Goal: Task Accomplishment & Management: Manage account settings

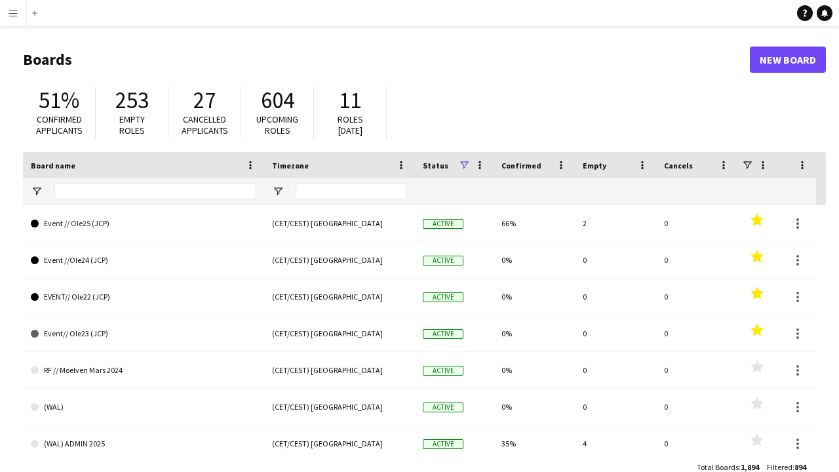
click at [9, 9] on app-icon "Menu" at bounding box center [13, 13] width 10 height 10
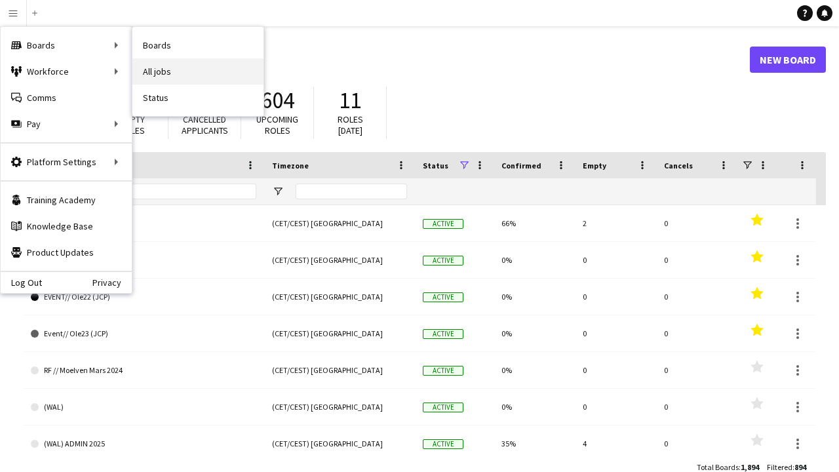
click at [151, 75] on link "All jobs" at bounding box center [197, 71] width 131 height 26
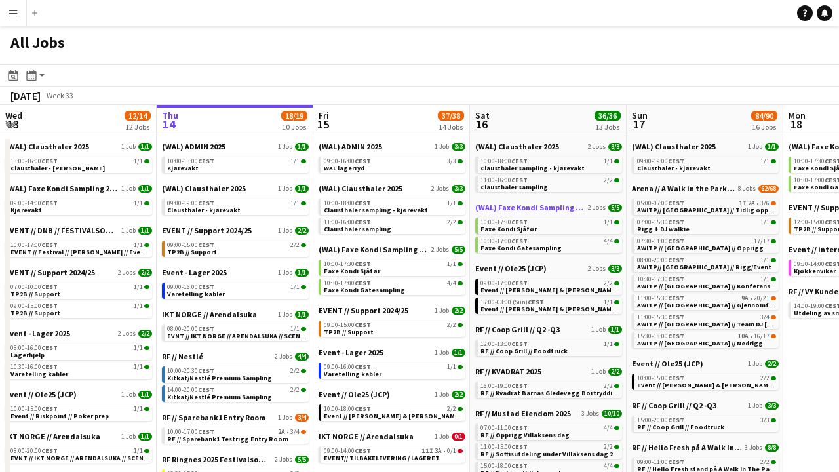
scroll to position [0, 369]
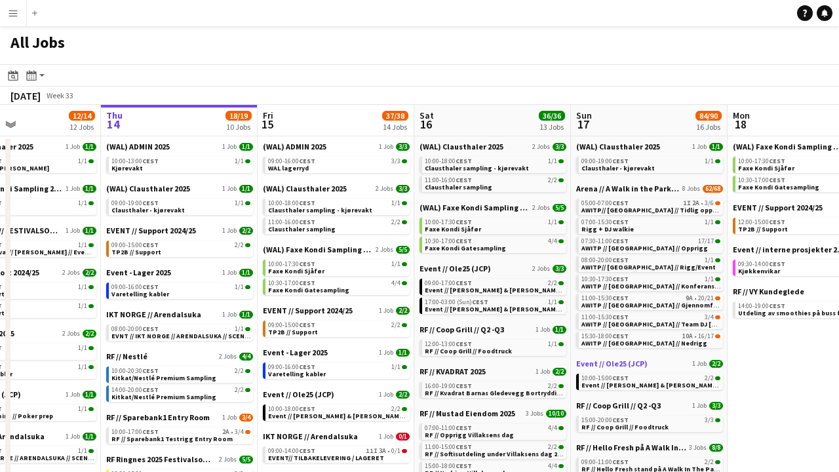
click at [626, 363] on span "Event // Ole25 (JCP)" at bounding box center [611, 363] width 71 height 10
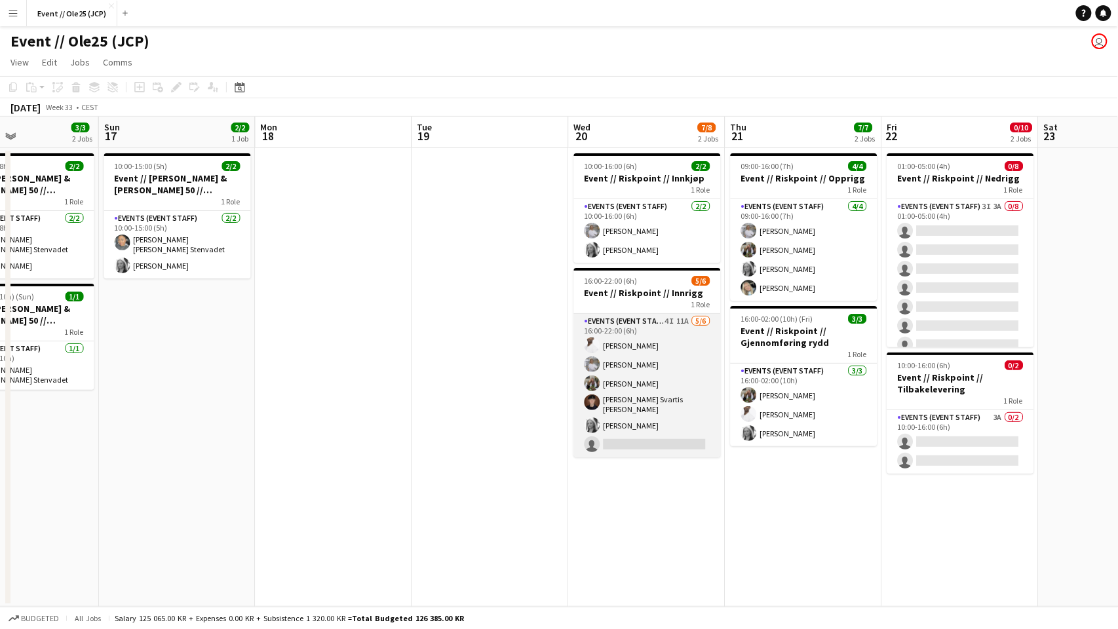
scroll to position [0, 443]
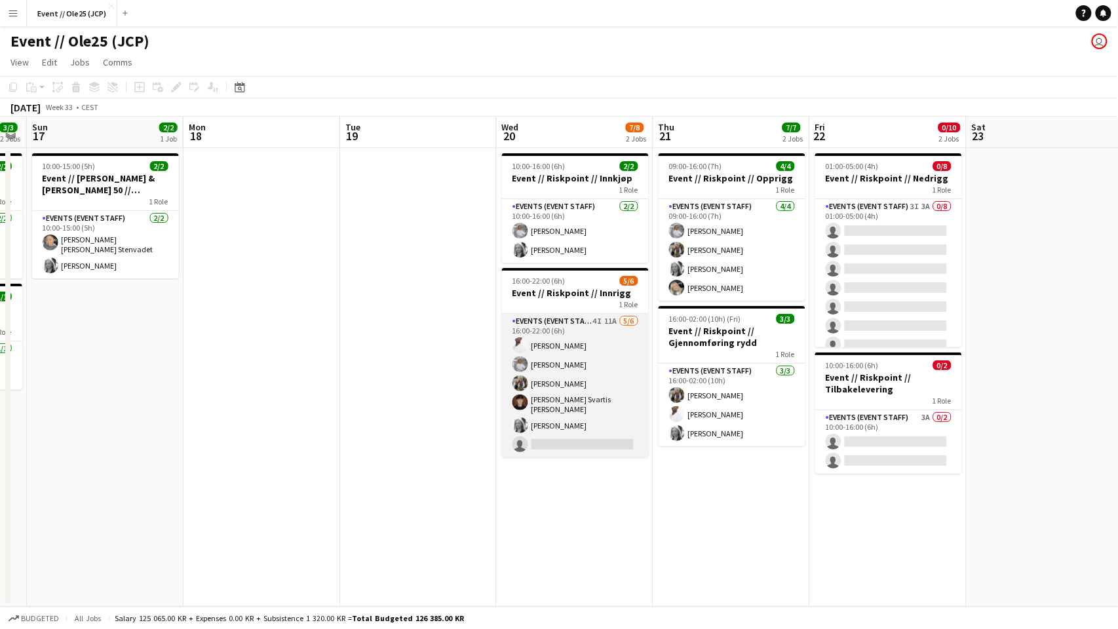
click at [601, 372] on app-card-role "Events (Event Staff) 4I 11A 5/6 16:00-22:00 (6h) Elias Stenvadet Tina Raugstad …" at bounding box center [575, 385] width 147 height 143
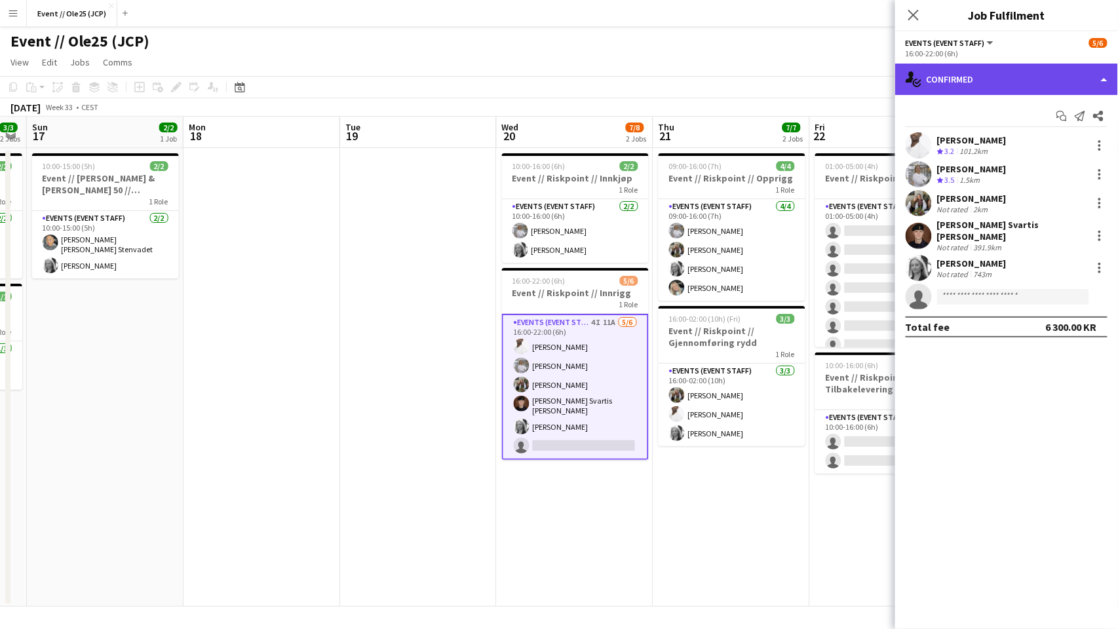
click at [838, 75] on div "single-neutral-actions-check-2 Confirmed" at bounding box center [1006, 79] width 223 height 31
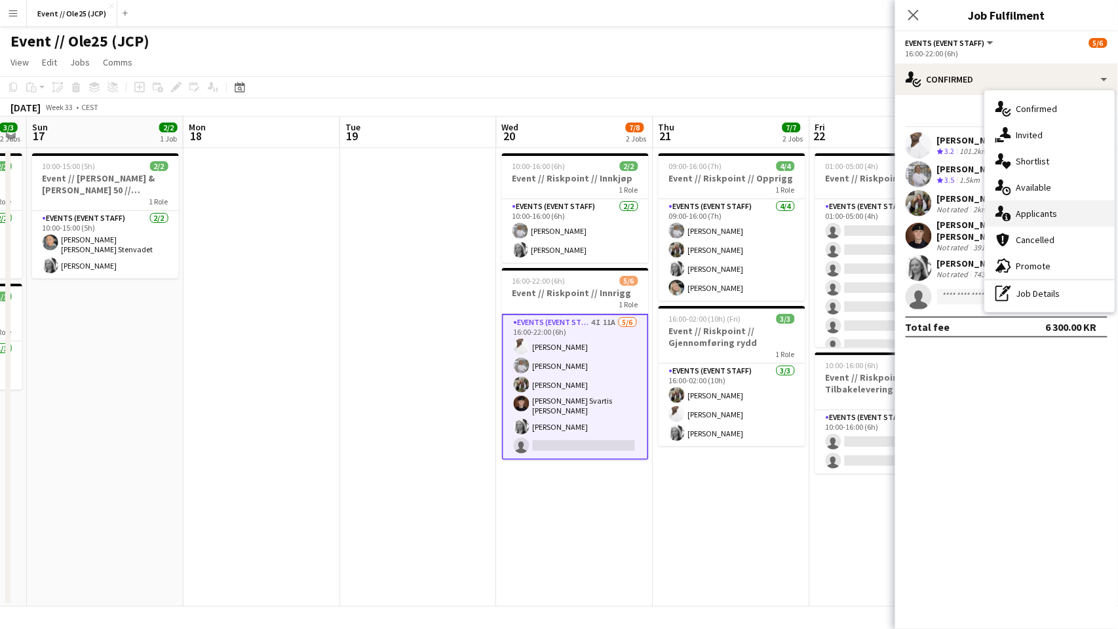
click at [838, 218] on div "single-neutral-actions-information Applicants" at bounding box center [1050, 213] width 130 height 26
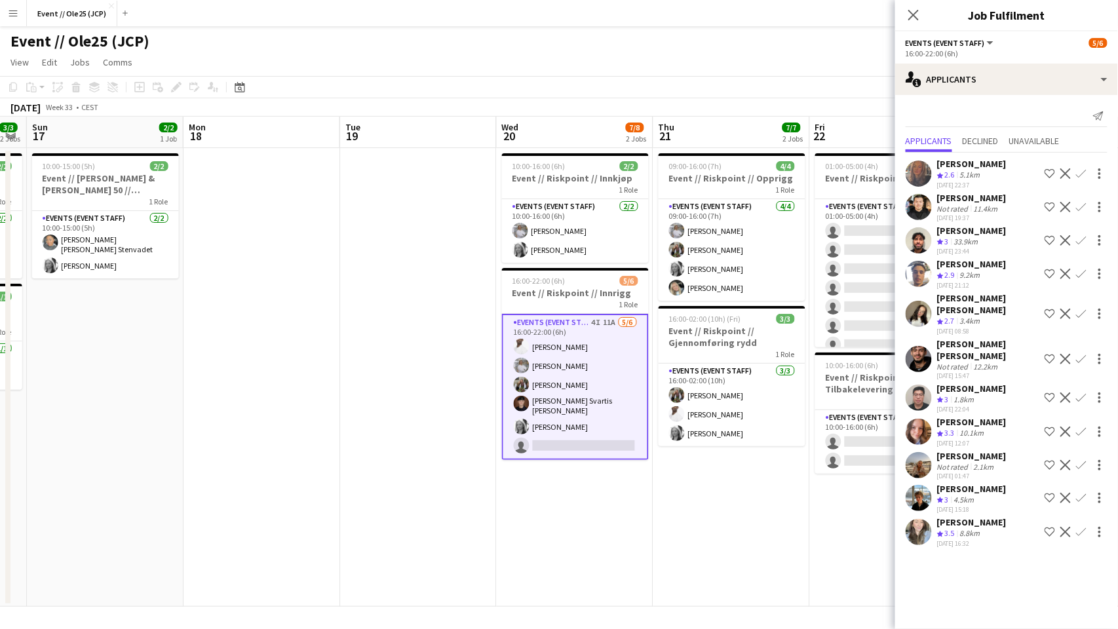
click at [838, 462] on div "Not rated" at bounding box center [954, 467] width 34 height 10
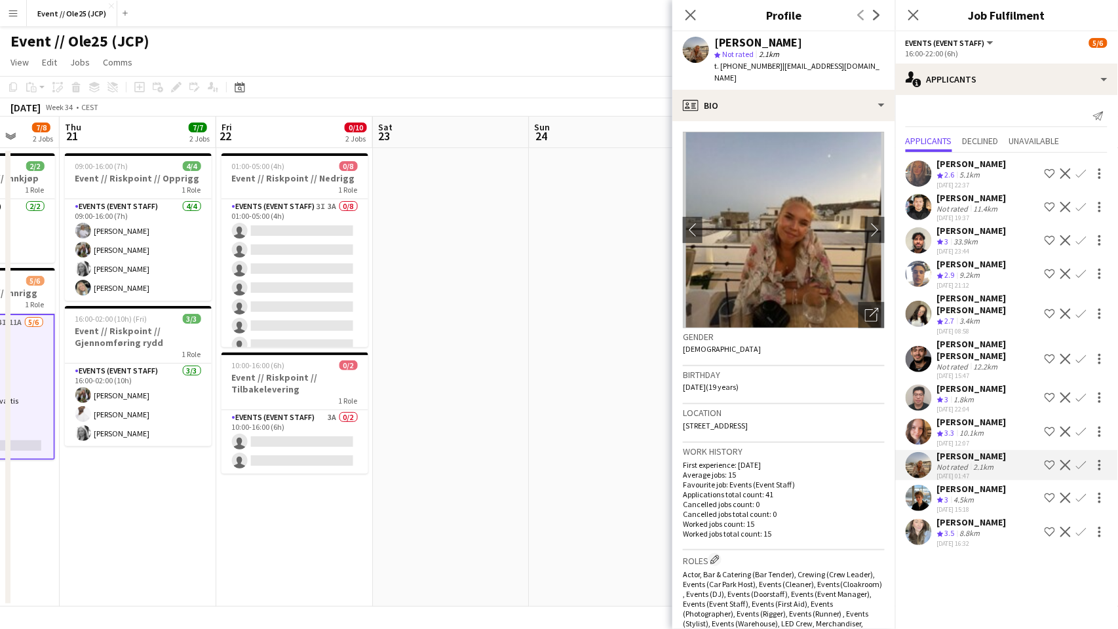
scroll to position [0, 314]
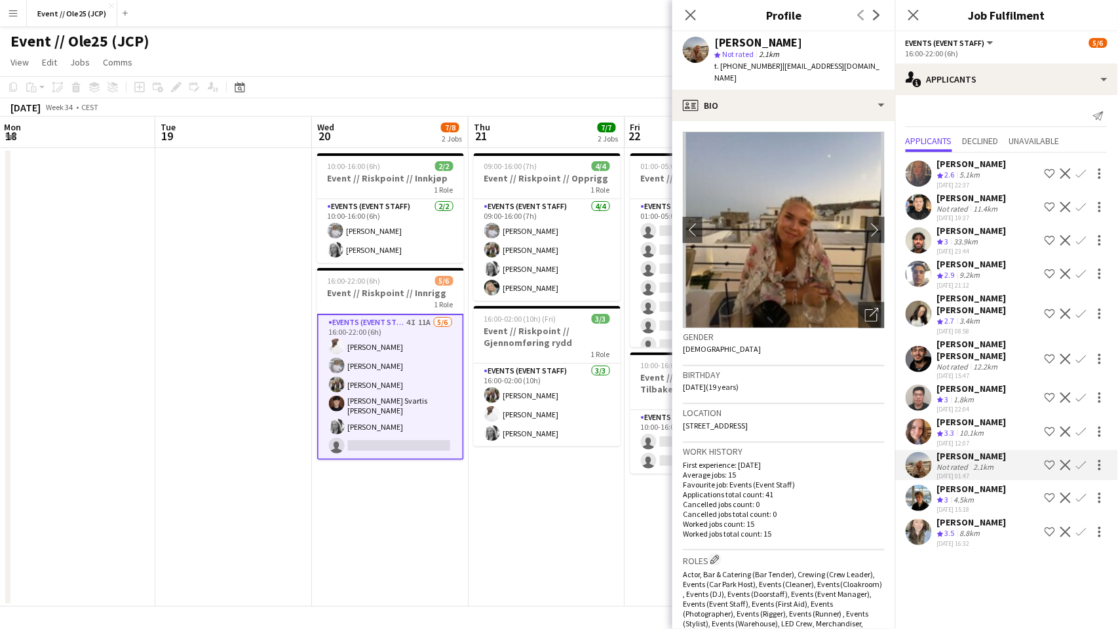
click at [838, 471] on div "4.5km" at bounding box center [964, 500] width 26 height 11
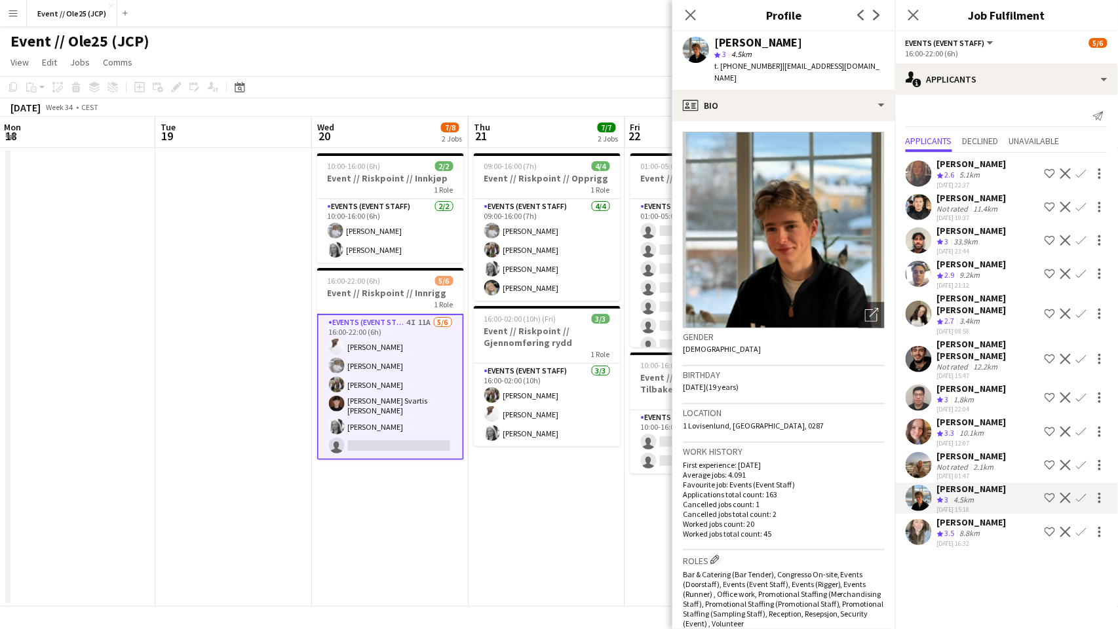
click at [838, 176] on div "5.1km" at bounding box center [970, 175] width 26 height 11
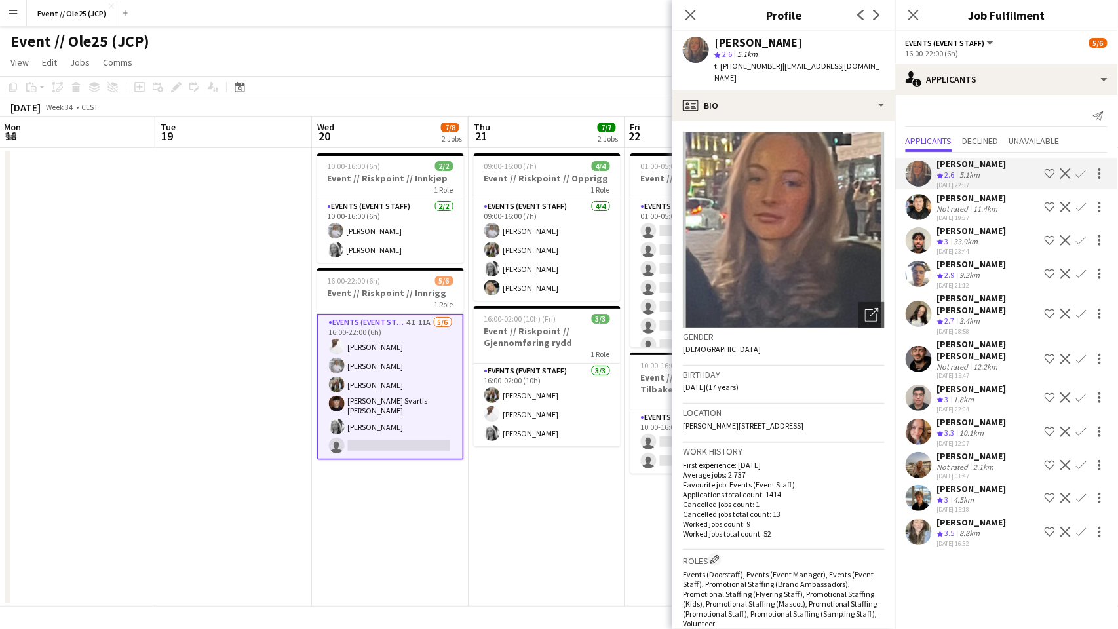
click at [838, 220] on div "Verona Hulaj Crew rating 2.6 5.1km 02-06-2025 22:37 Shortlist crew Decline Conf…" at bounding box center [1006, 352] width 223 height 398
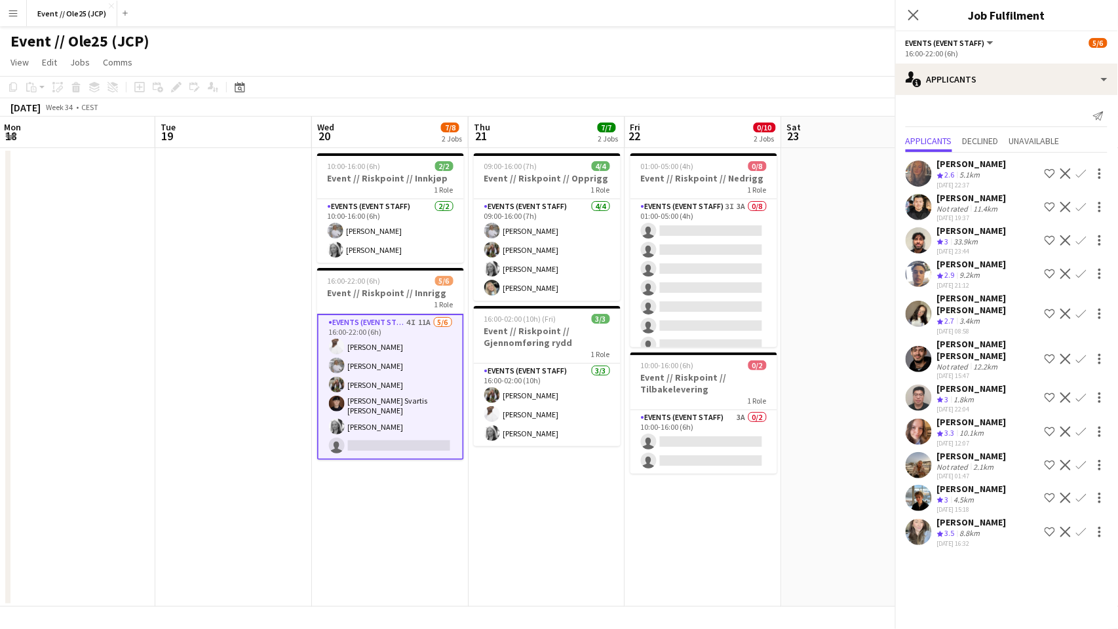
click at [838, 204] on div "Not rated" at bounding box center [954, 209] width 34 height 10
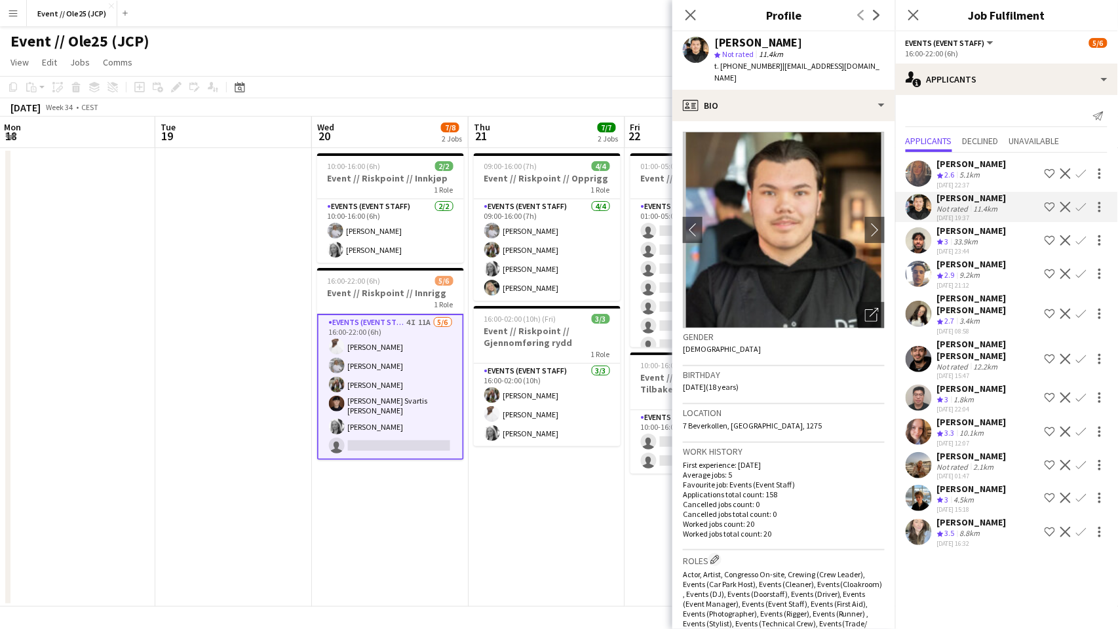
click at [838, 237] on div "33.9km" at bounding box center [965, 242] width 29 height 11
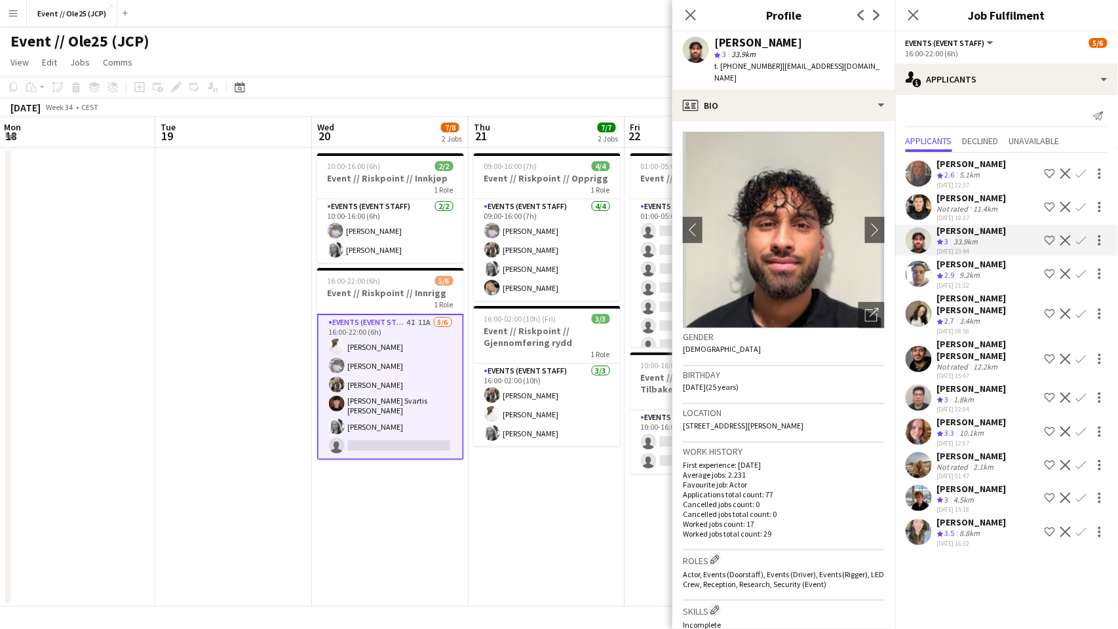
click at [838, 271] on div "9.2km" at bounding box center [970, 275] width 26 height 11
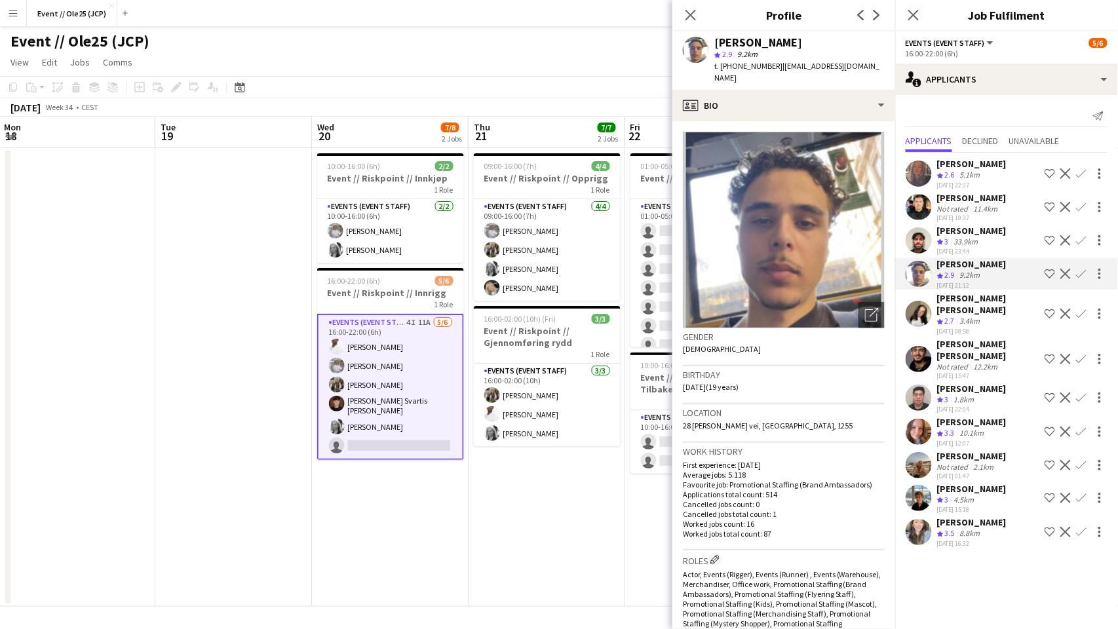
click at [838, 303] on div "Angela Joy Munck McKenna" at bounding box center [988, 304] width 102 height 24
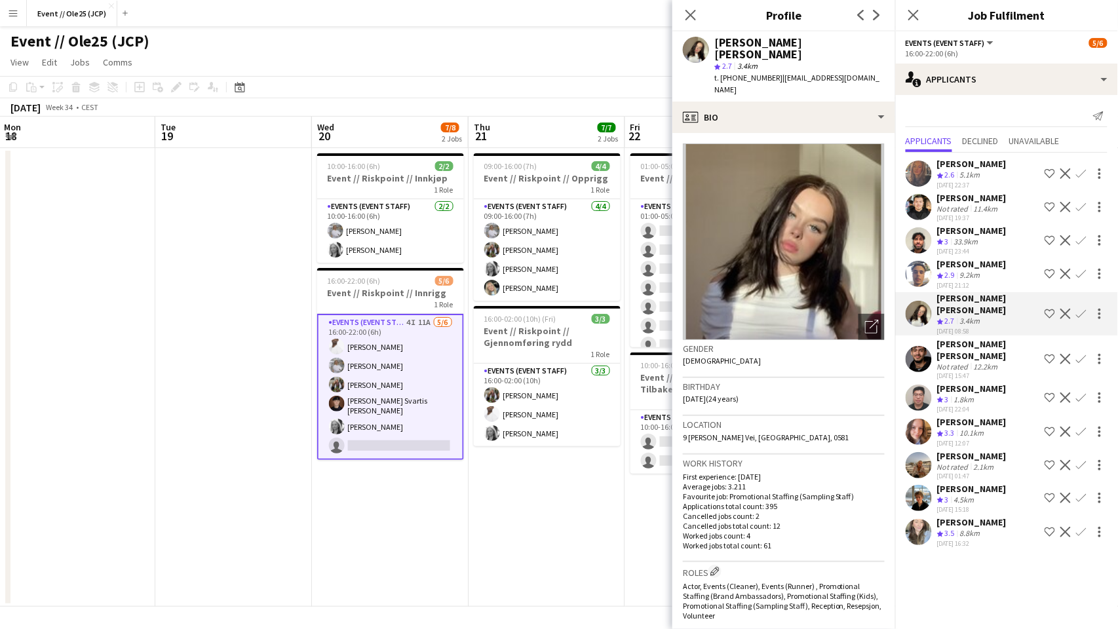
click at [838, 371] on div "05-08-2025 15:47" at bounding box center [988, 375] width 102 height 9
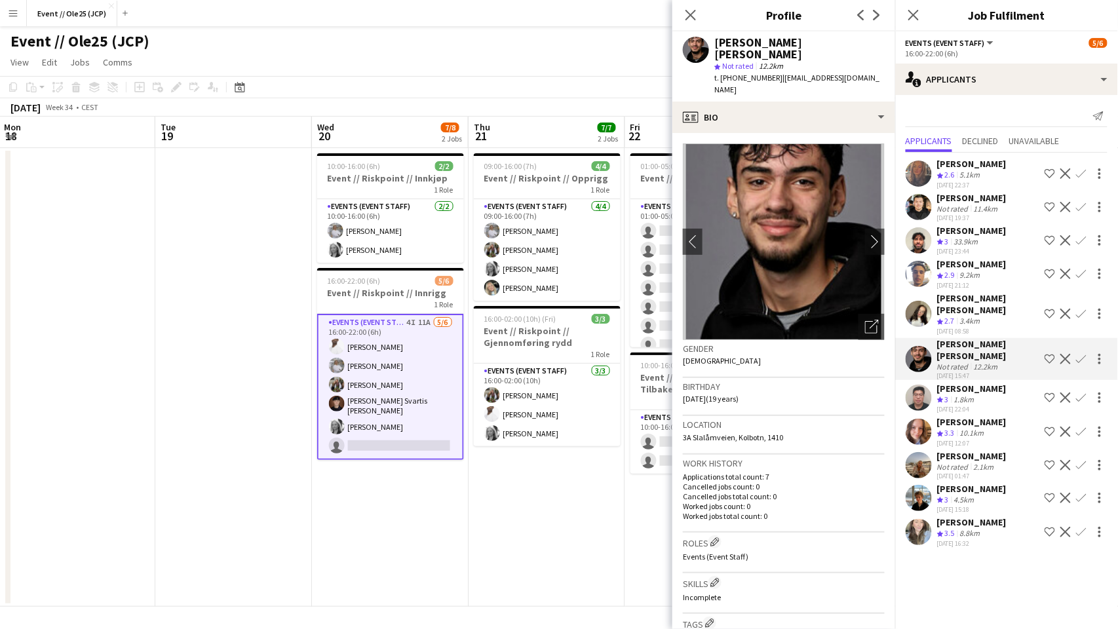
click at [838, 405] on div "05-08-2025 22:04" at bounding box center [971, 409] width 69 height 9
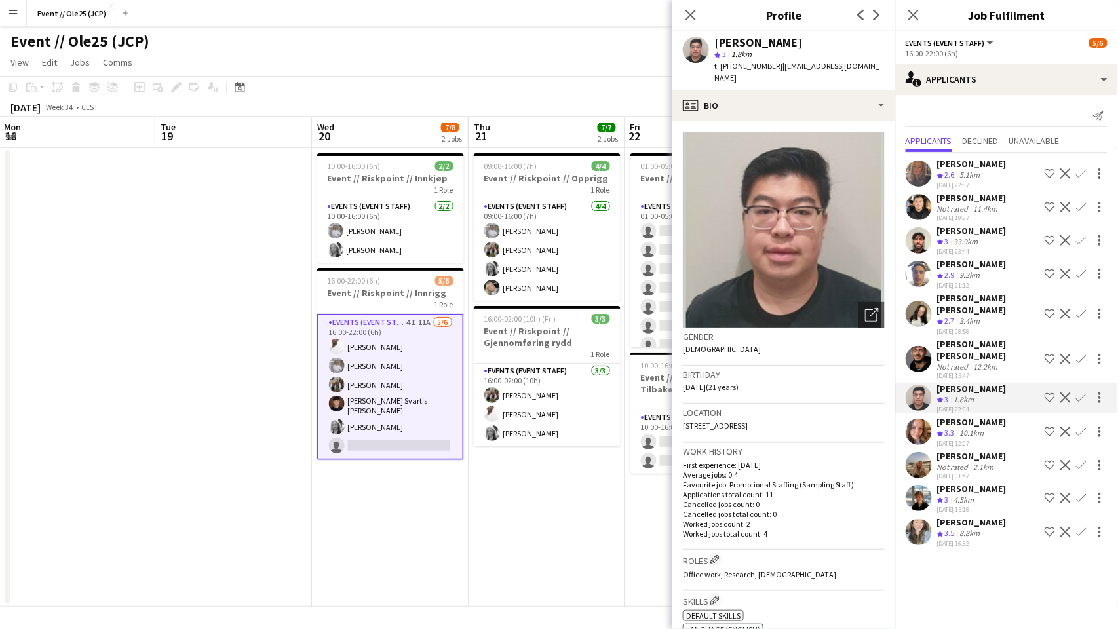
click at [579, 24] on app-navbar "Menu Boards Boards Boards All jobs Status Workforce Workforce My Workforce Recr…" at bounding box center [559, 13] width 1118 height 26
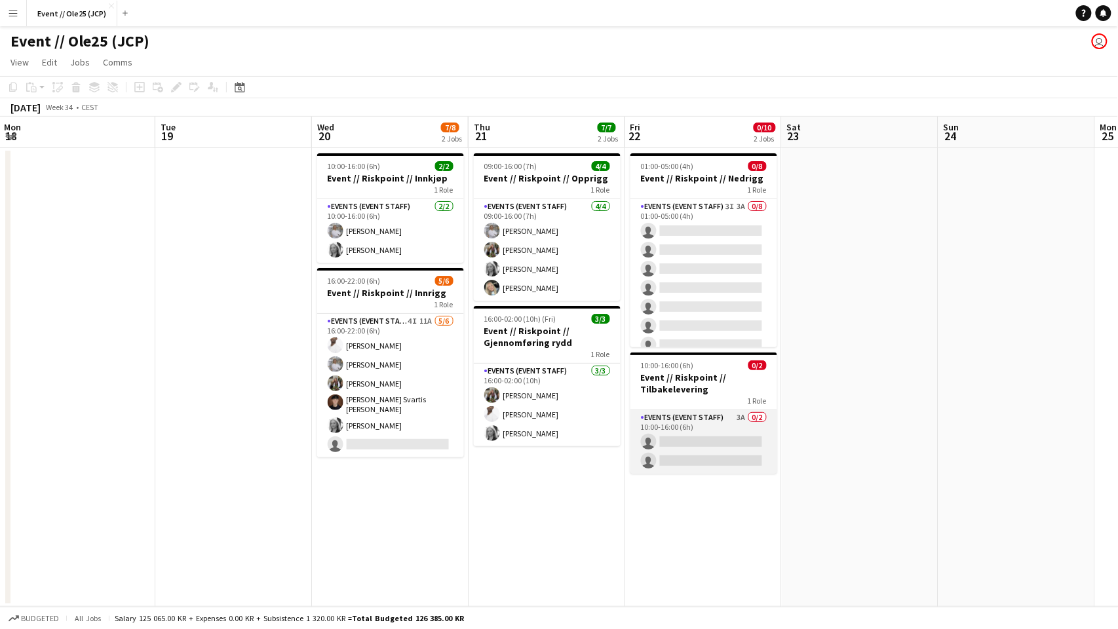
click at [748, 439] on app-card-role "Events (Event Staff) 3A 0/2 10:00-16:00 (6h) single-neutral-actions single-neut…" at bounding box center [703, 442] width 147 height 64
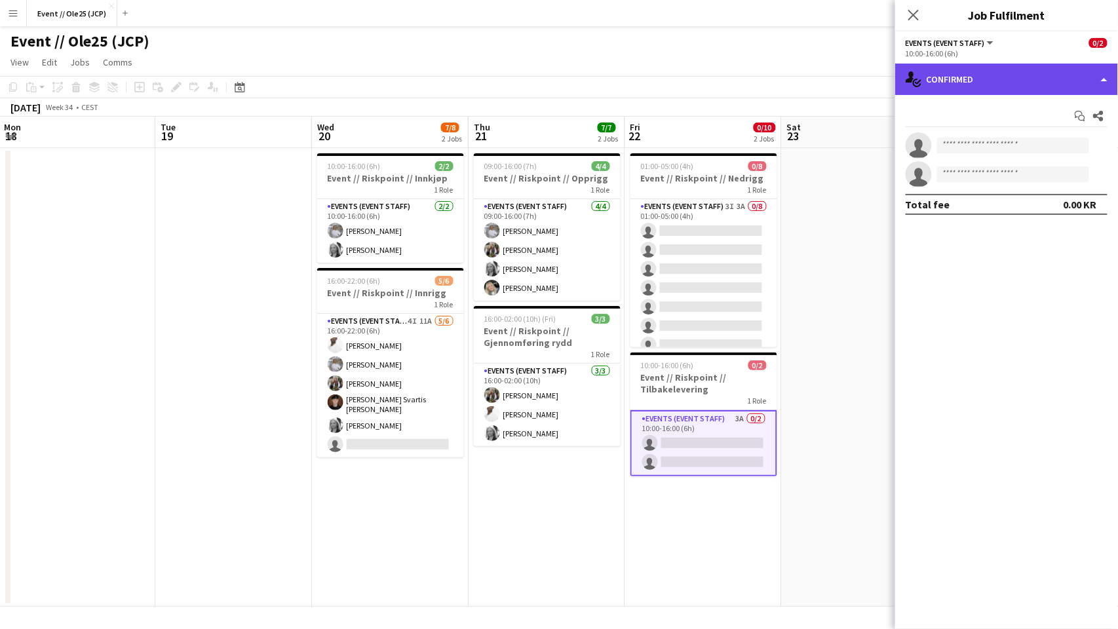
click at [838, 85] on div "single-neutral-actions-check-2 Confirmed" at bounding box center [1006, 79] width 223 height 31
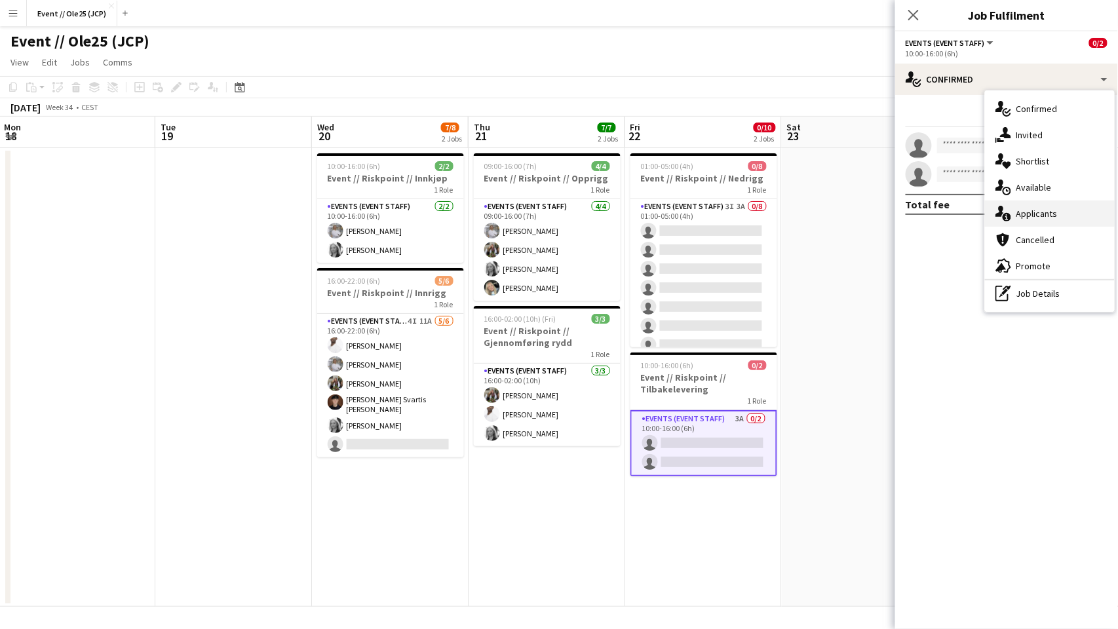
click at [838, 225] on div "single-neutral-actions-information Applicants" at bounding box center [1050, 213] width 130 height 26
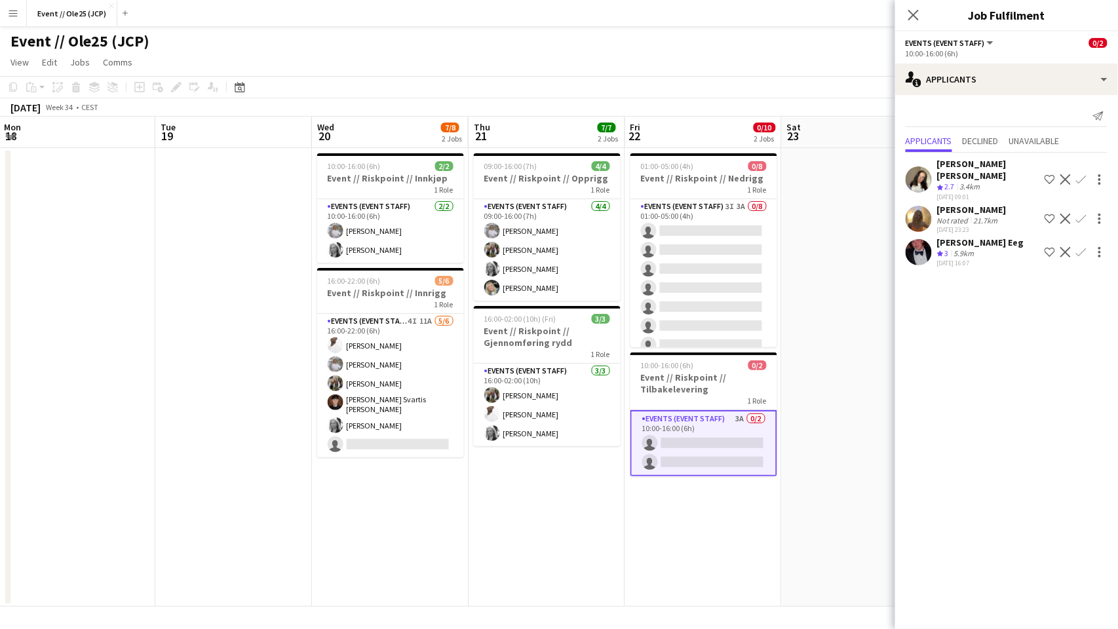
click at [838, 225] on div "05-08-2025 23:23" at bounding box center [971, 229] width 69 height 9
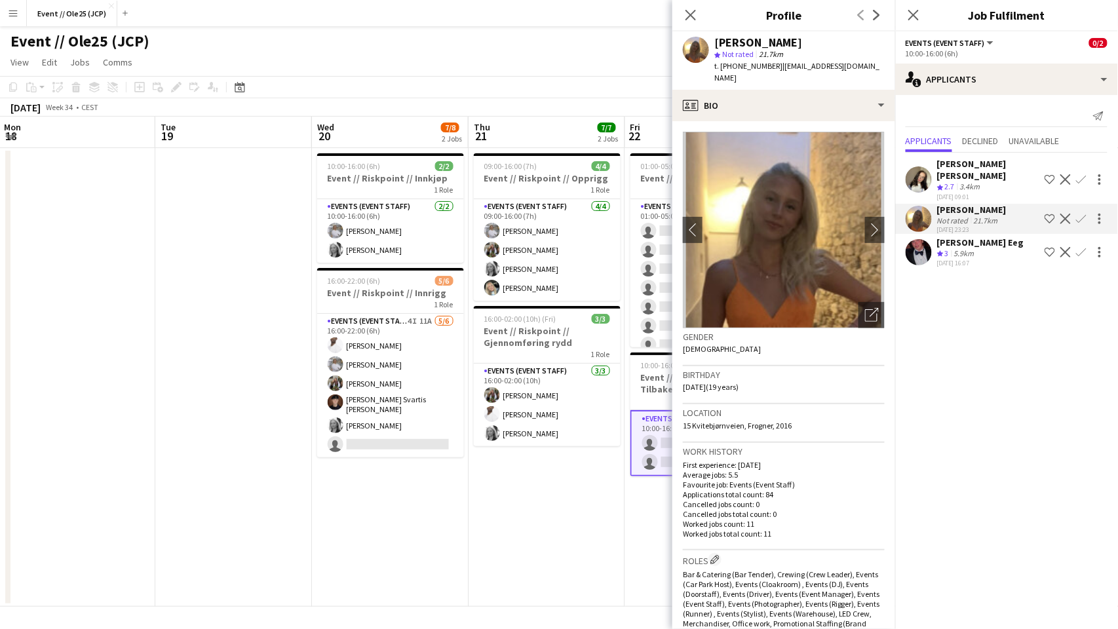
click at [838, 248] on div "5.9km" at bounding box center [964, 253] width 26 height 11
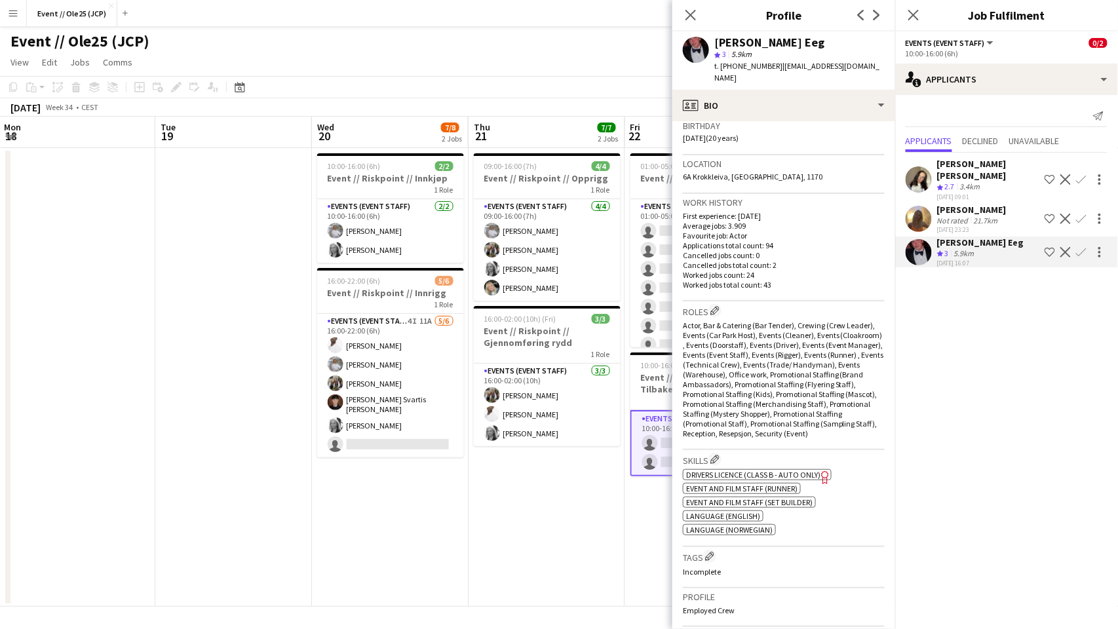
scroll to position [254, 0]
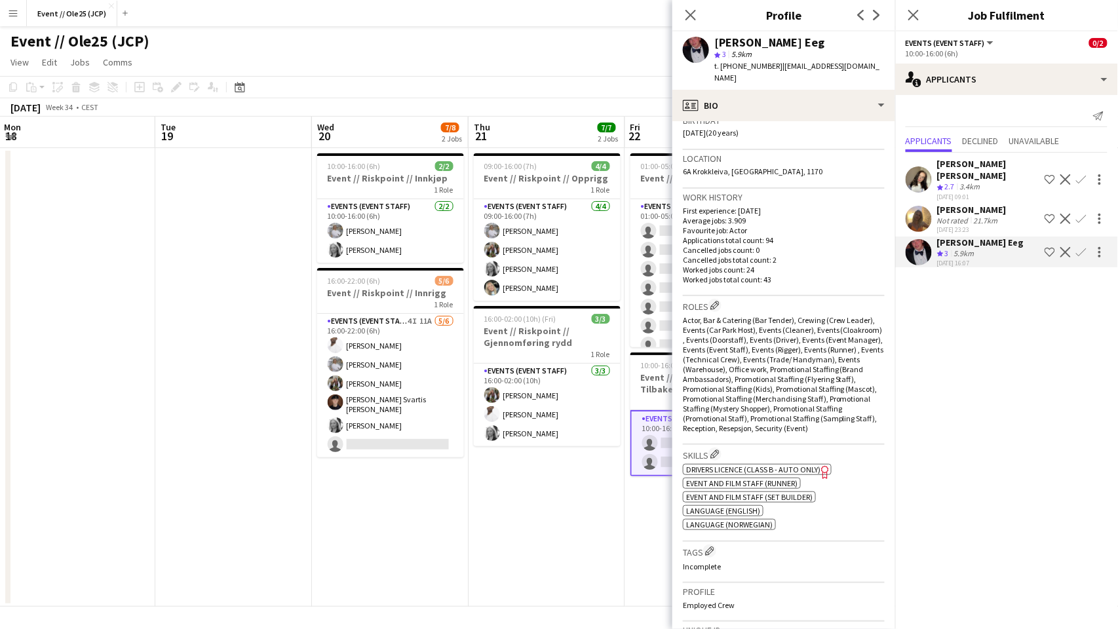
click at [838, 250] on app-icon "Confirm" at bounding box center [1081, 252] width 10 height 10
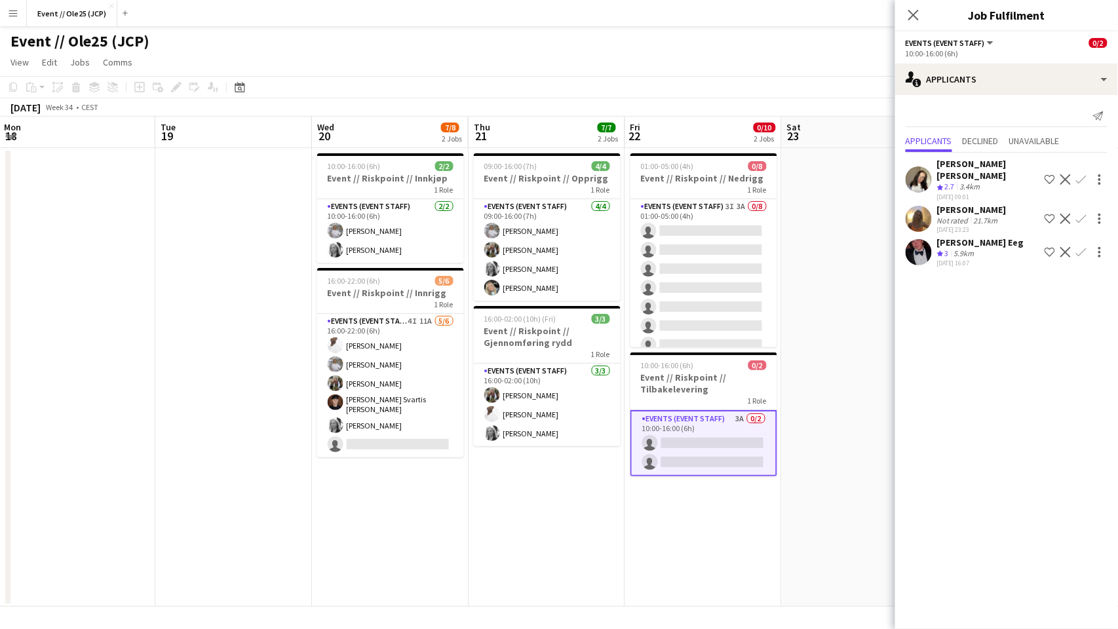
click at [838, 248] on app-icon "Confirm" at bounding box center [1081, 252] width 10 height 10
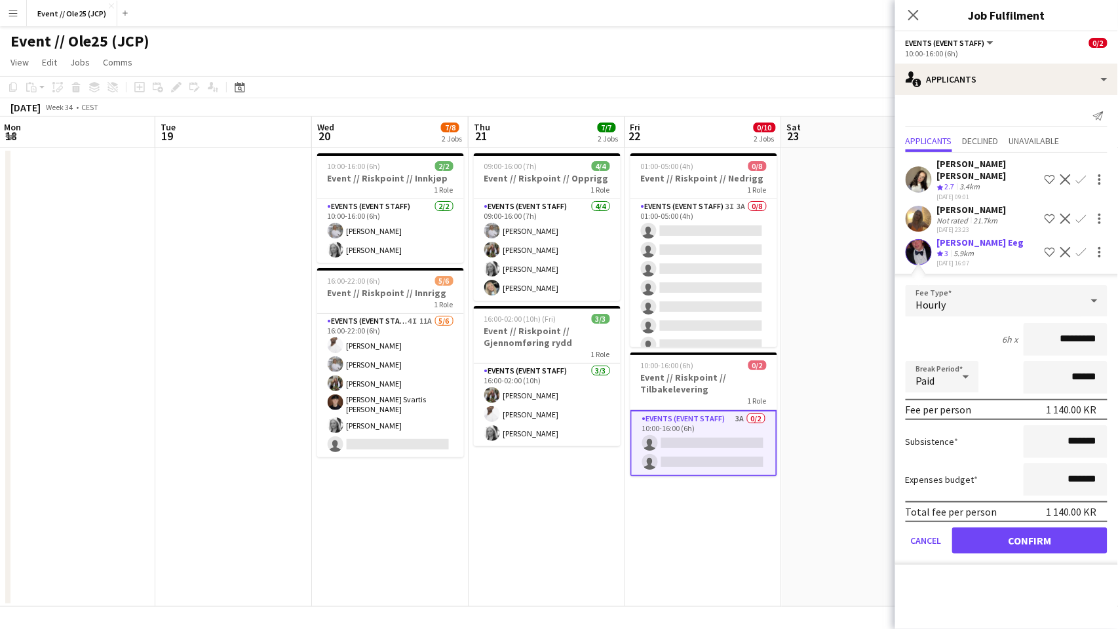
click at [838, 471] on button "Confirm" at bounding box center [1029, 540] width 155 height 26
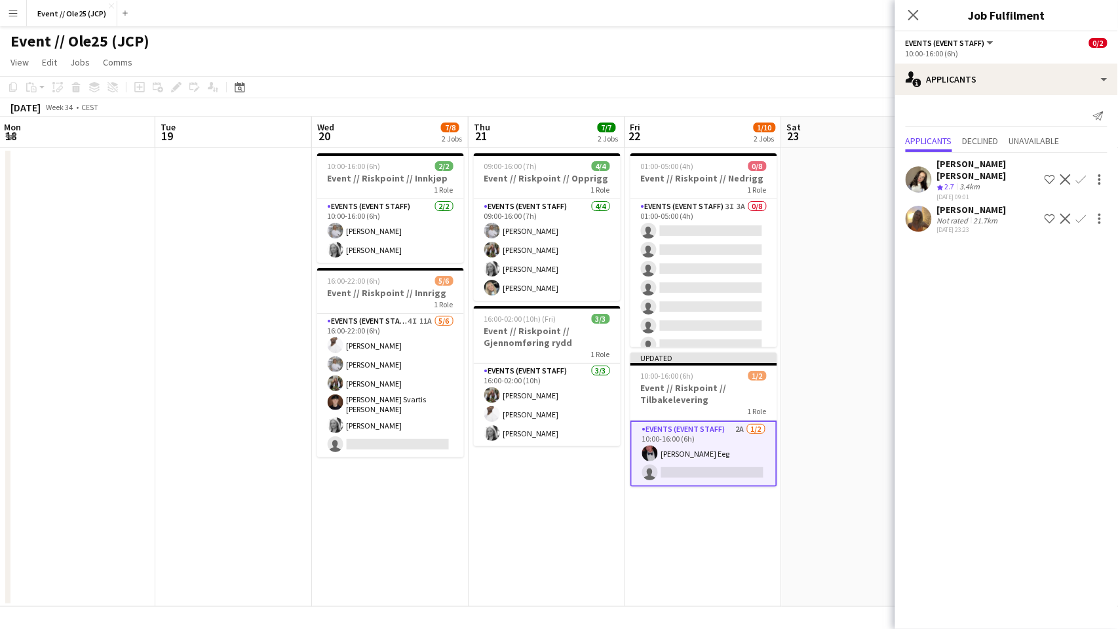
click at [838, 227] on div "05-08-2025 23:23" at bounding box center [971, 229] width 69 height 9
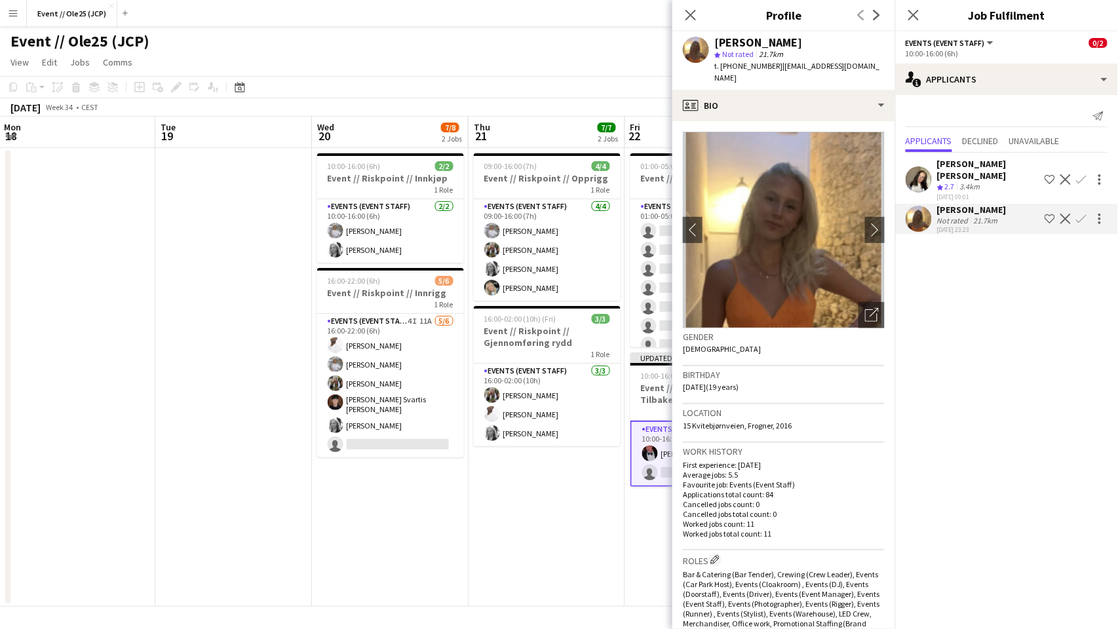
scroll to position [0, 0]
click at [838, 223] on app-icon "chevron-right" at bounding box center [875, 230] width 20 height 14
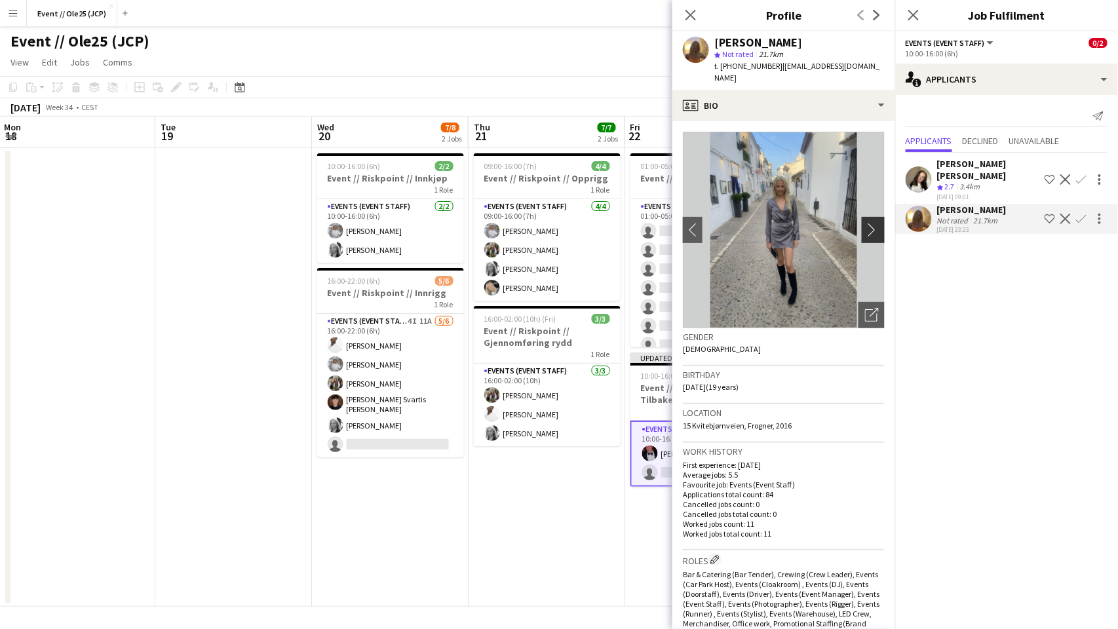
click at [838, 223] on app-icon "chevron-right" at bounding box center [875, 230] width 20 height 14
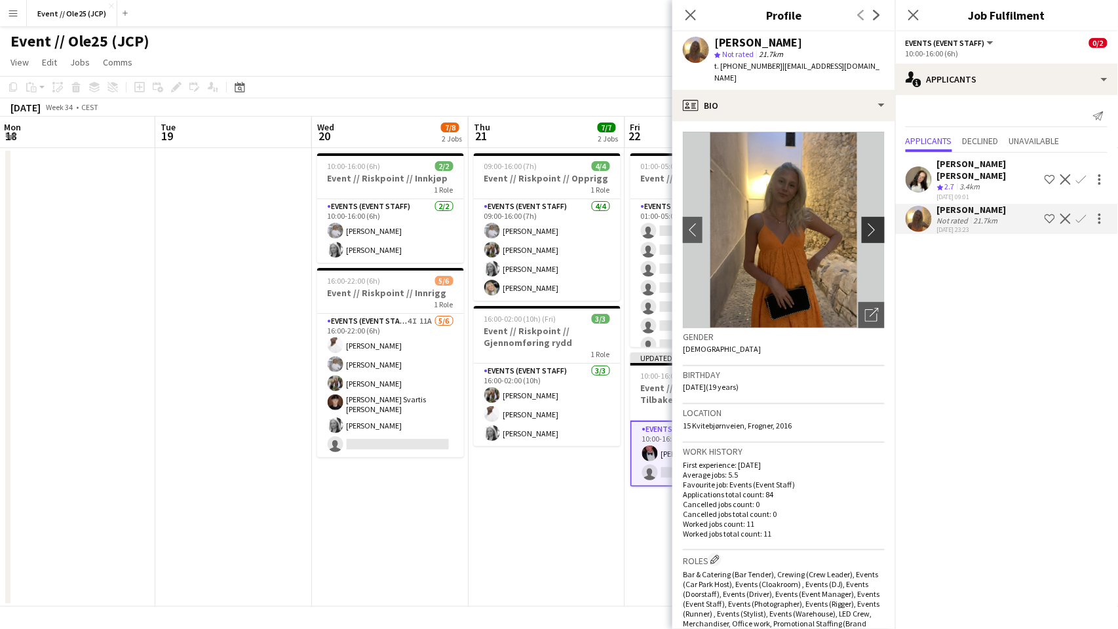
click at [838, 223] on app-icon "chevron-right" at bounding box center [875, 230] width 20 height 14
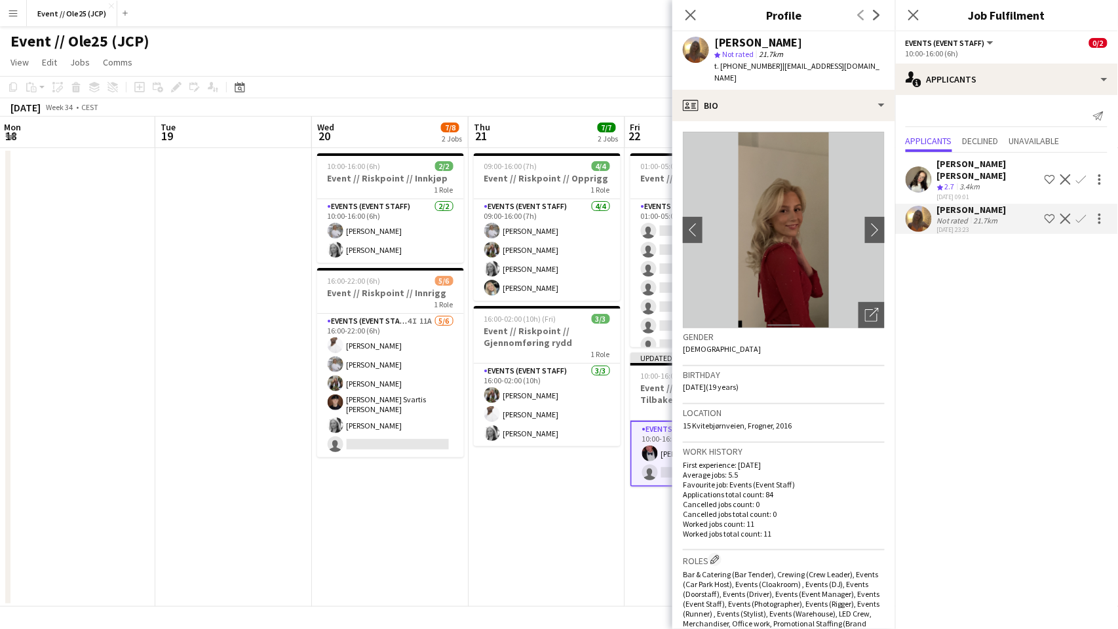
click at [838, 214] on app-icon "Confirm" at bounding box center [1081, 219] width 10 height 10
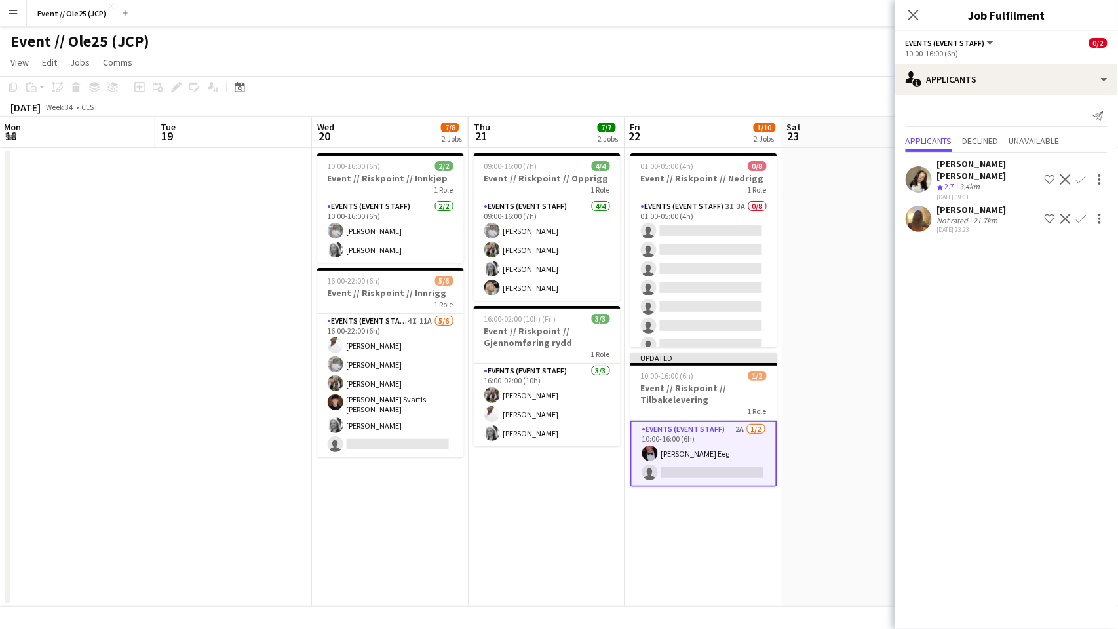
click at [838, 214] on app-icon "Confirm" at bounding box center [1081, 219] width 10 height 10
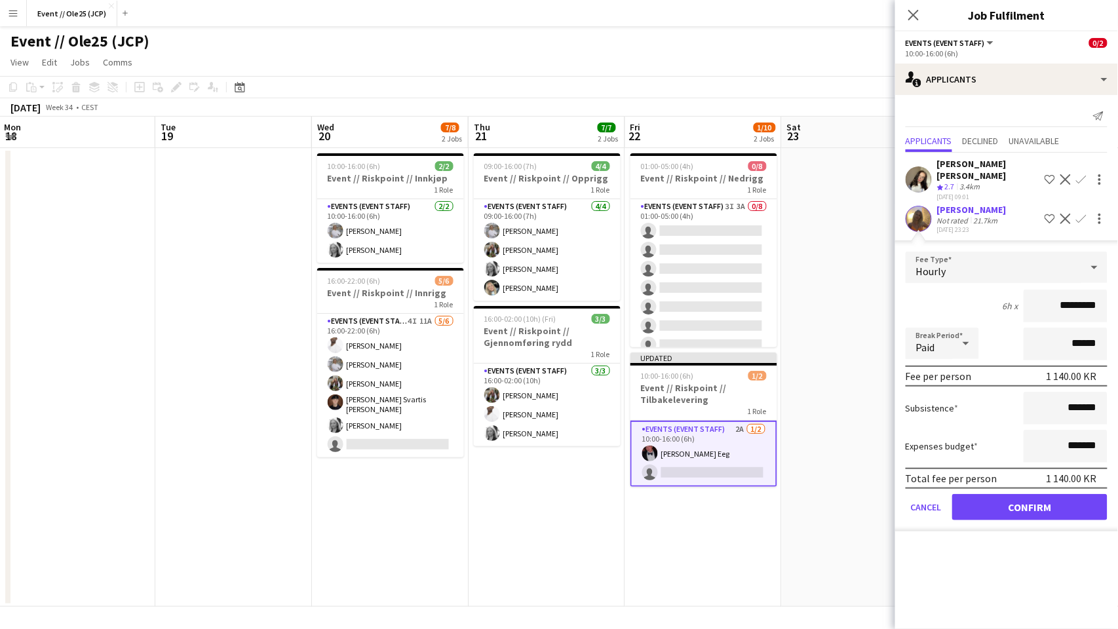
click at [838, 471] on button "Confirm" at bounding box center [1029, 507] width 155 height 26
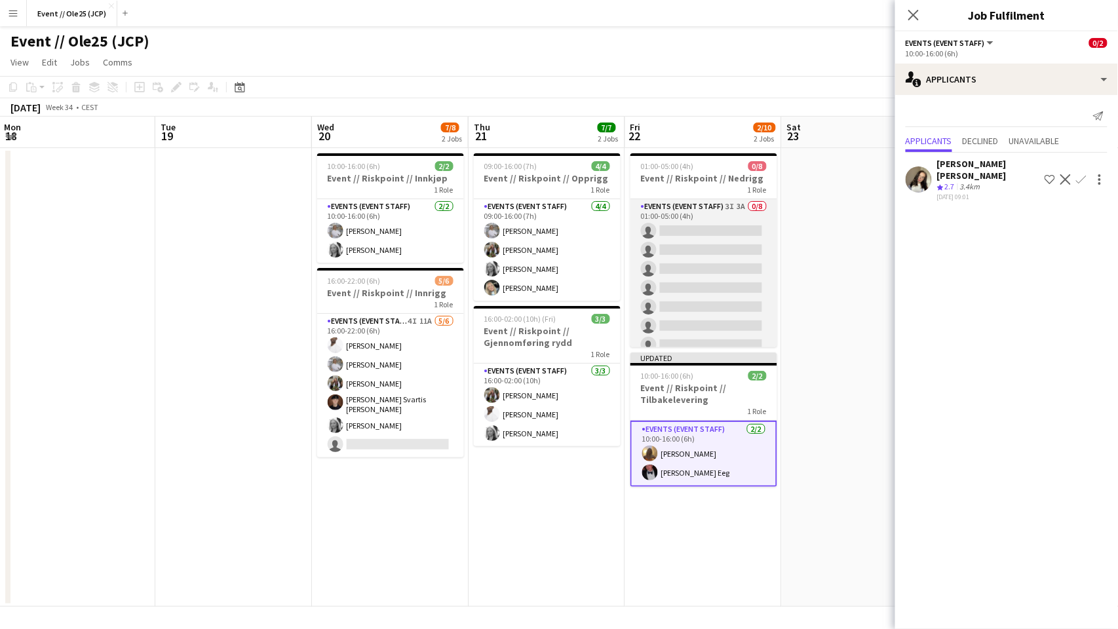
click at [740, 236] on app-card-role "Events (Event Staff) 3I 3A 0/8 01:00-05:00 (4h) single-neutral-actions single-n…" at bounding box center [703, 288] width 147 height 178
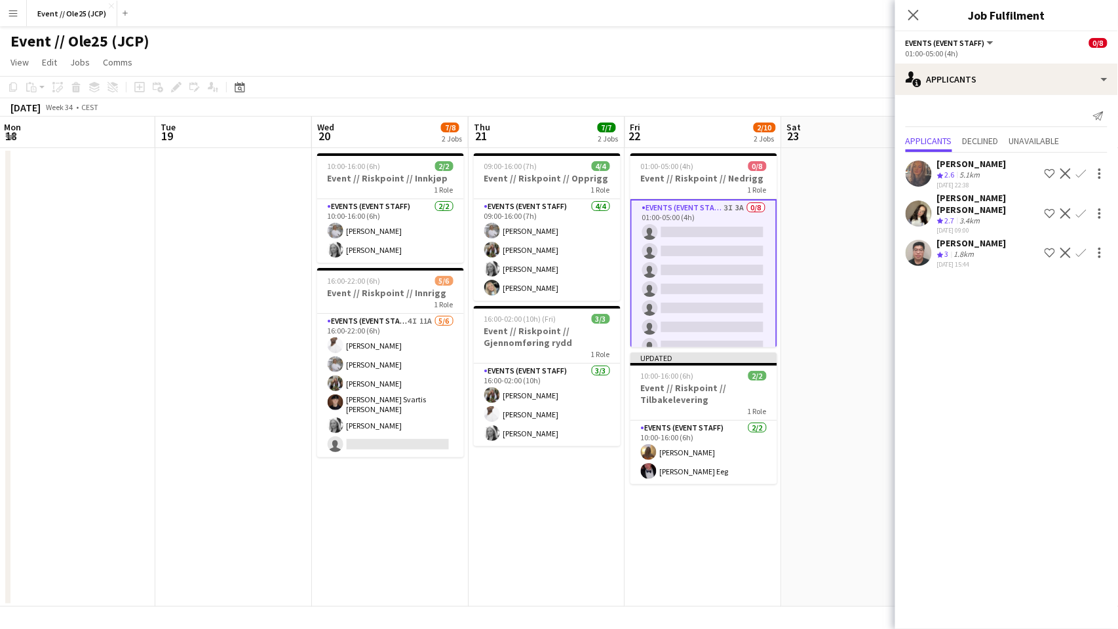
click at [838, 256] on div at bounding box center [918, 253] width 26 height 26
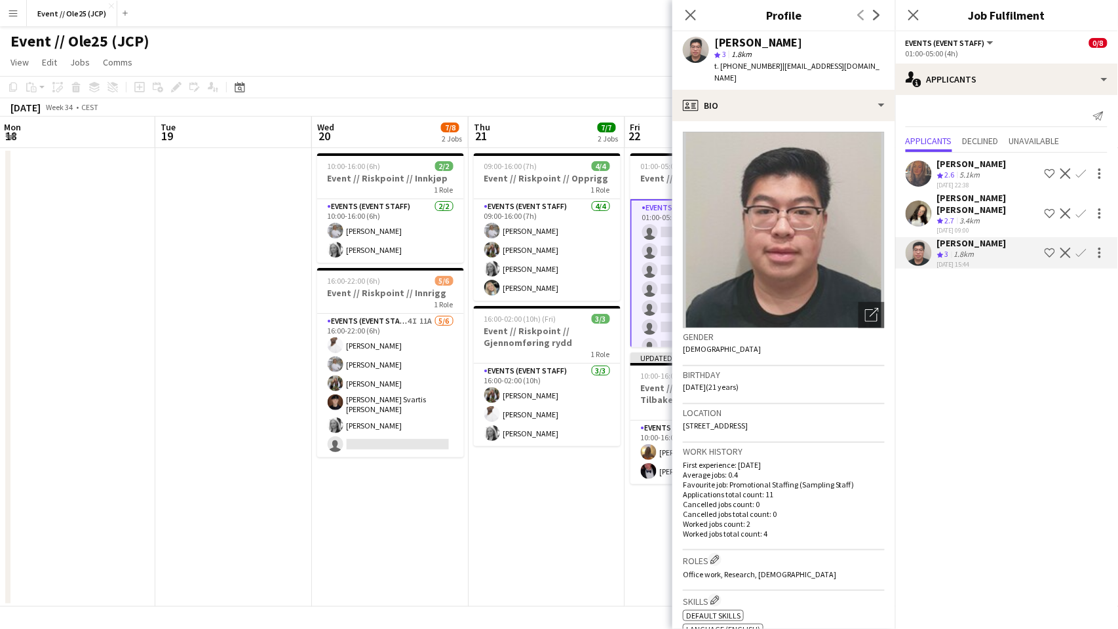
click at [838, 202] on div "Angela Joy Munck McKenna" at bounding box center [988, 204] width 102 height 24
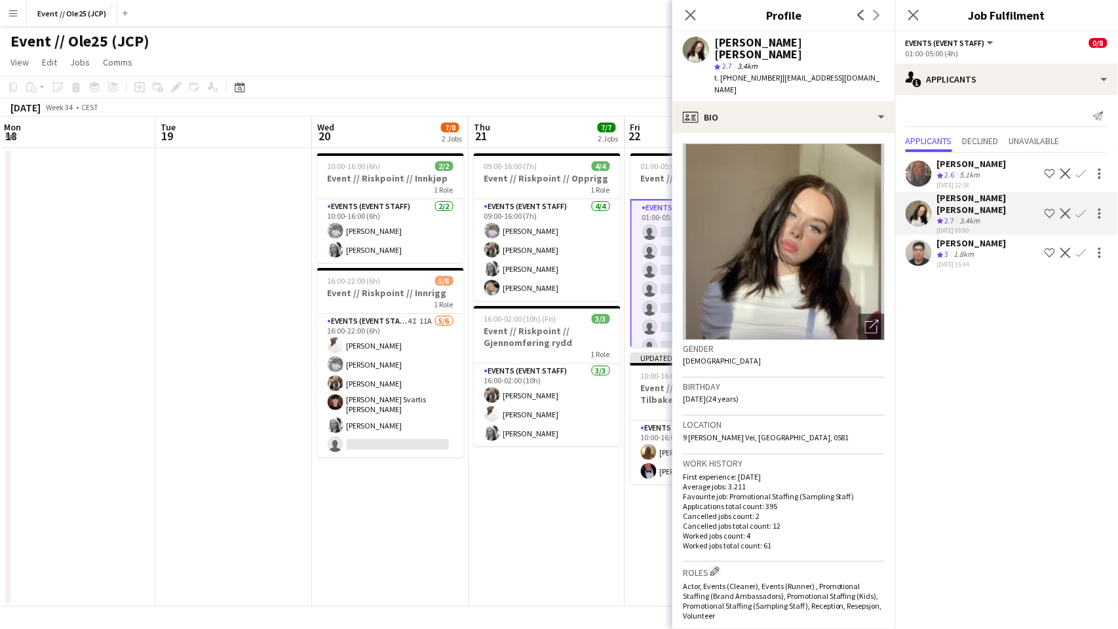
click at [838, 168] on div "Verona Hulaj" at bounding box center [971, 164] width 69 height 12
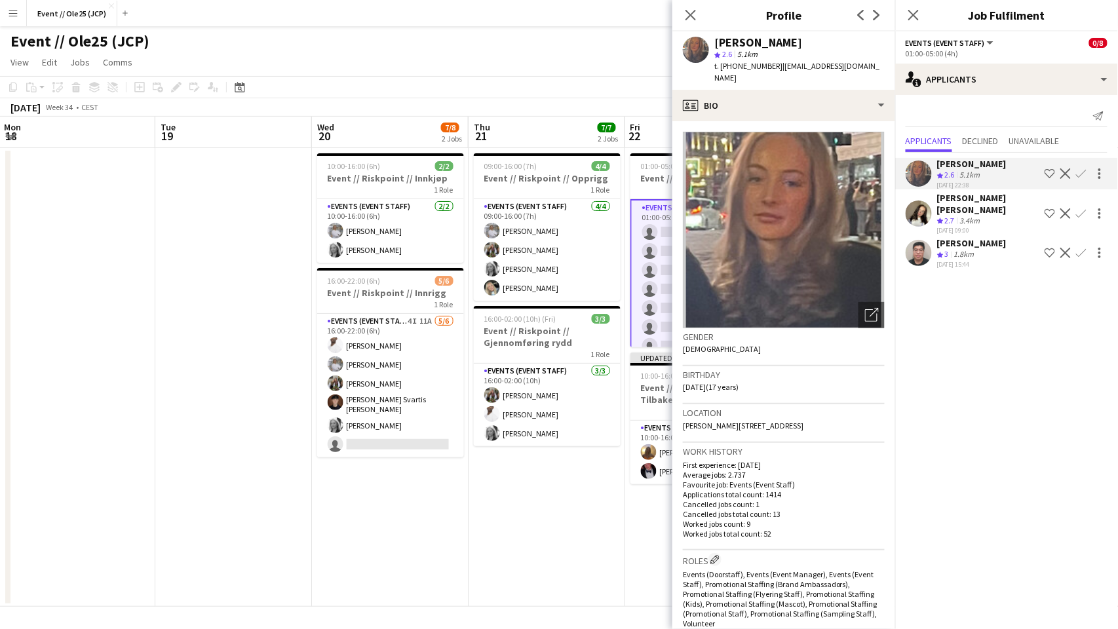
click at [609, 9] on app-navbar "Menu Boards Boards Boards All jobs Status Workforce Workforce My Workforce Recr…" at bounding box center [559, 13] width 1118 height 26
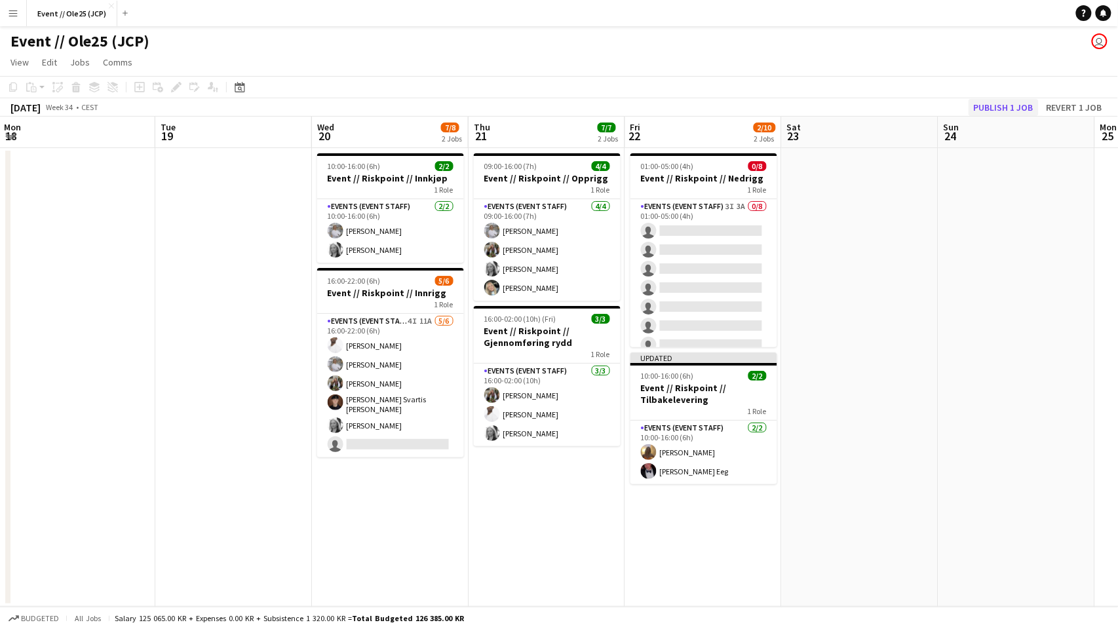
click at [838, 111] on button "Publish 1 job" at bounding box center [1003, 107] width 70 height 17
